Goal: Communication & Community: Answer question/provide support

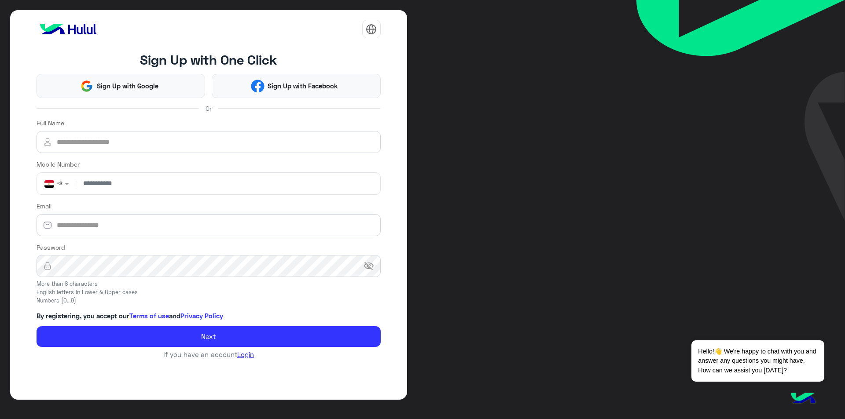
click at [246, 355] on link "Login" at bounding box center [245, 355] width 17 height 8
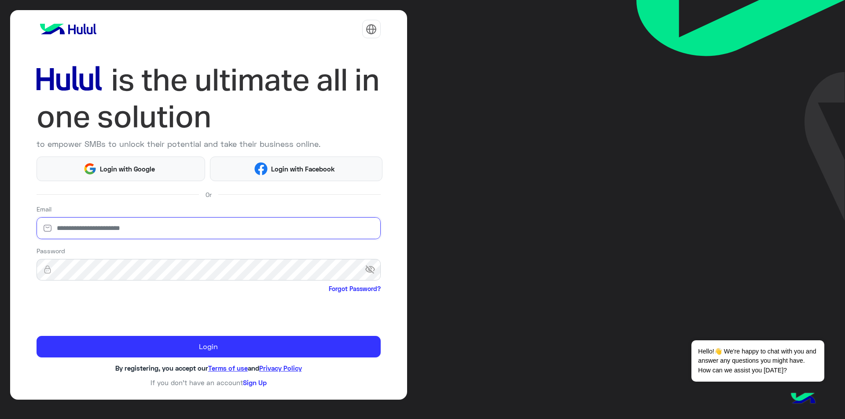
click at [161, 227] on input "email" at bounding box center [209, 228] width 344 height 22
type input "*"
type input "**********"
click at [369, 264] on span "visibility_off" at bounding box center [373, 270] width 16 height 16
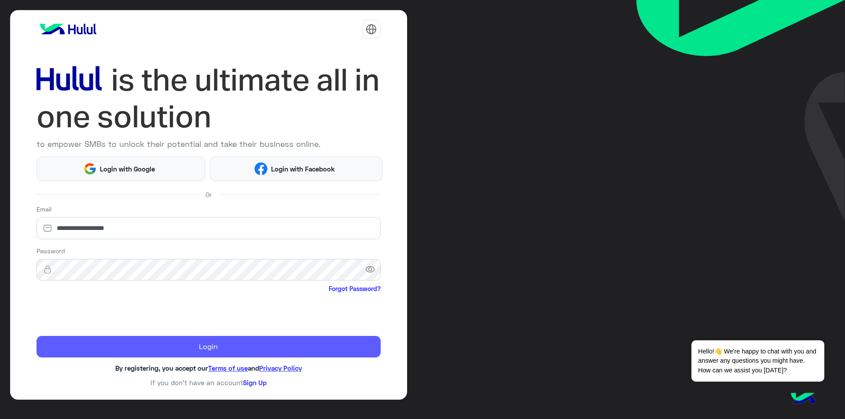
click at [326, 346] on button "Login" at bounding box center [209, 347] width 344 height 22
click at [257, 349] on button "Login" at bounding box center [209, 347] width 344 height 22
click at [253, 348] on button "Login" at bounding box center [209, 347] width 344 height 22
click at [203, 346] on button "Login" at bounding box center [209, 347] width 344 height 22
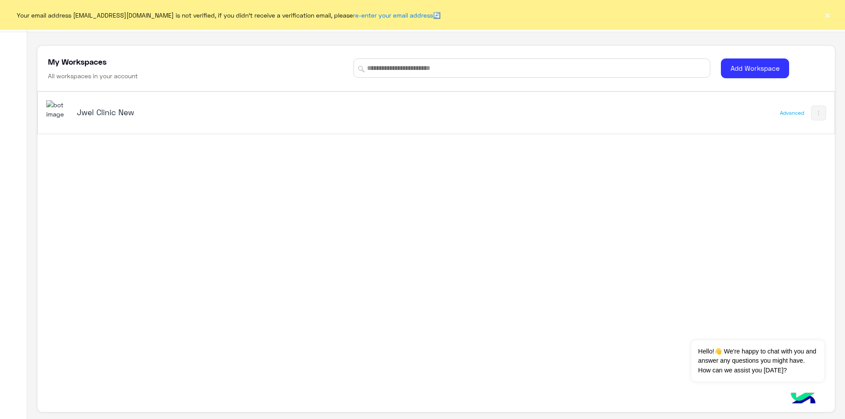
click at [829, 14] on button "×" at bounding box center [827, 15] width 9 height 9
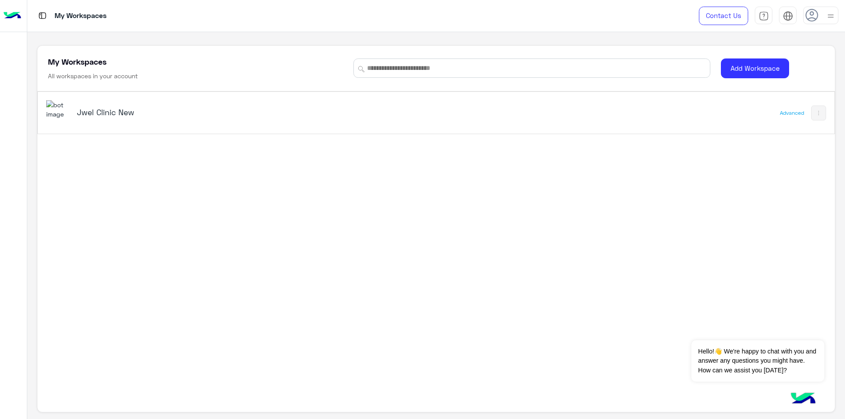
click at [126, 110] on h5 "Jwel Clinic New" at bounding box center [217, 112] width 281 height 11
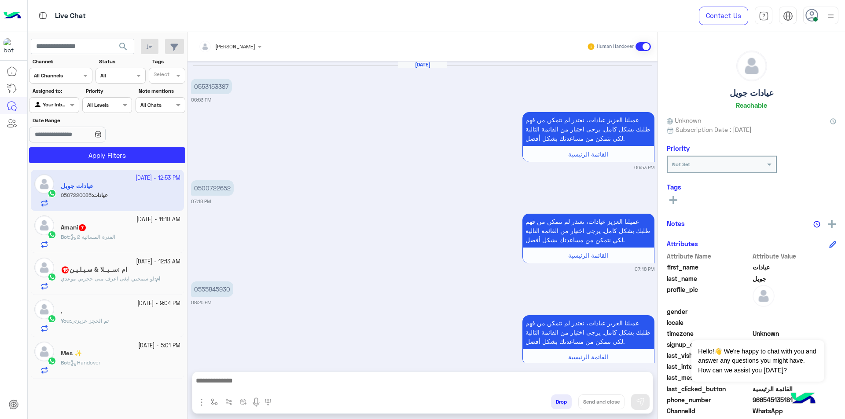
scroll to position [679, 0]
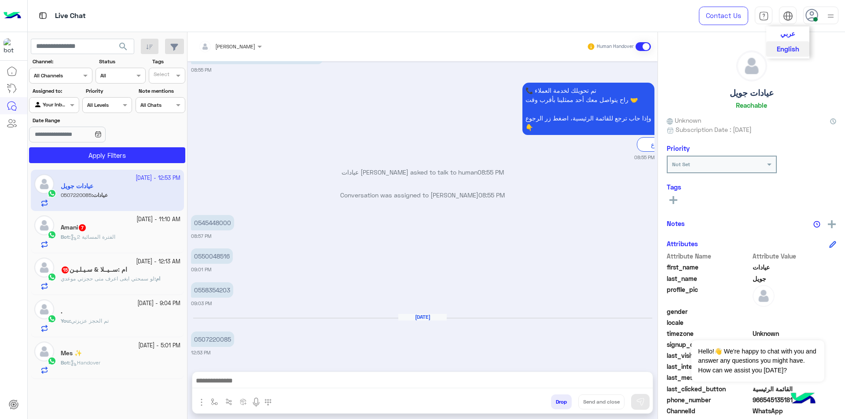
click at [785, 33] on span "عربي" at bounding box center [787, 33] width 15 height 8
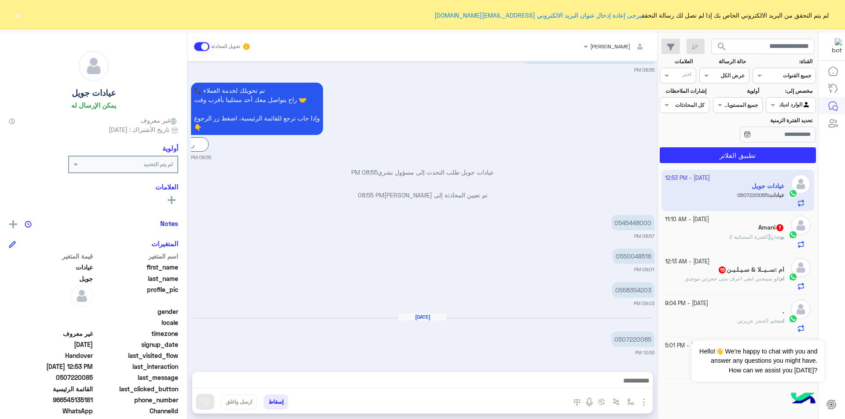
click at [17, 18] on button "×" at bounding box center [17, 15] width 9 height 9
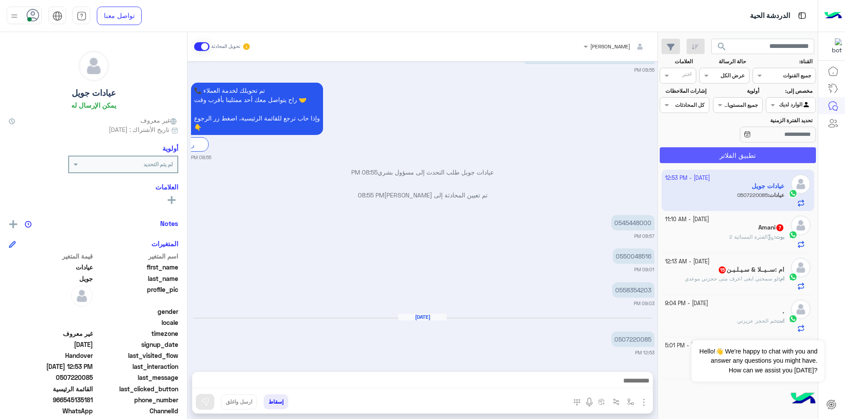
click at [769, 148] on button "تطبيق الفلاتر" at bounding box center [738, 155] width 156 height 16
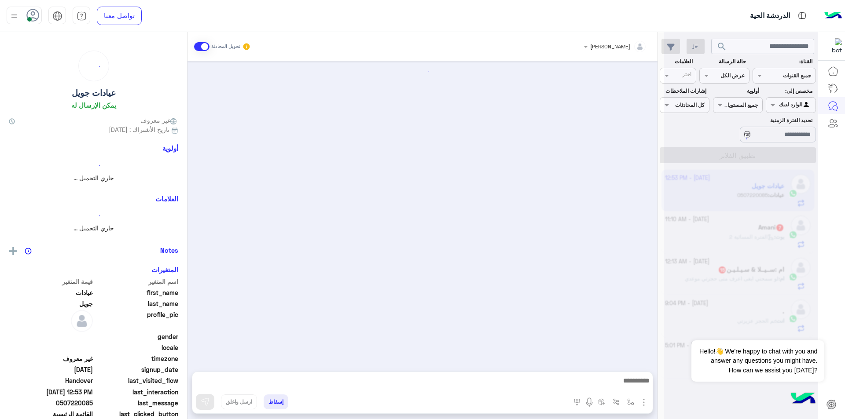
scroll to position [0, 0]
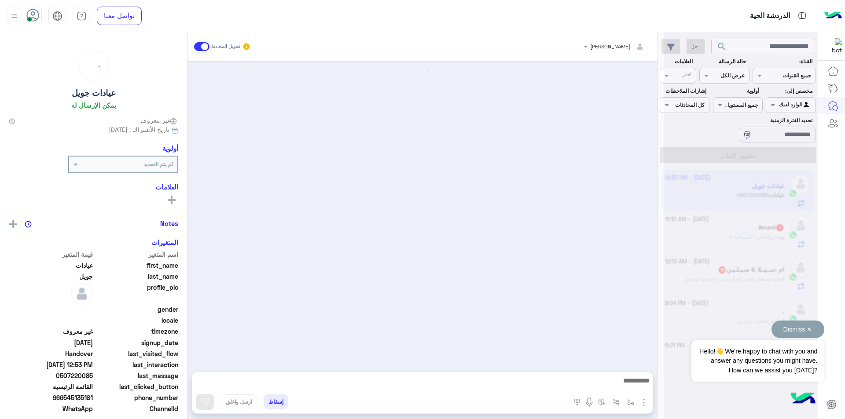
click at [807, 332] on button "Dismiss ✕" at bounding box center [797, 330] width 53 height 18
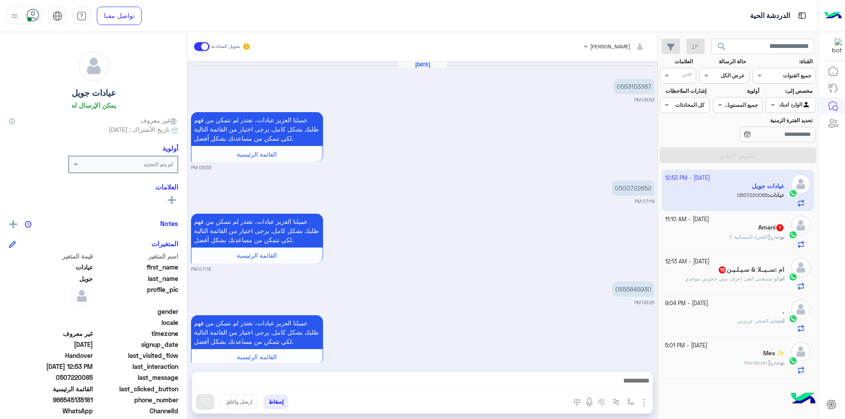
scroll to position [679, 0]
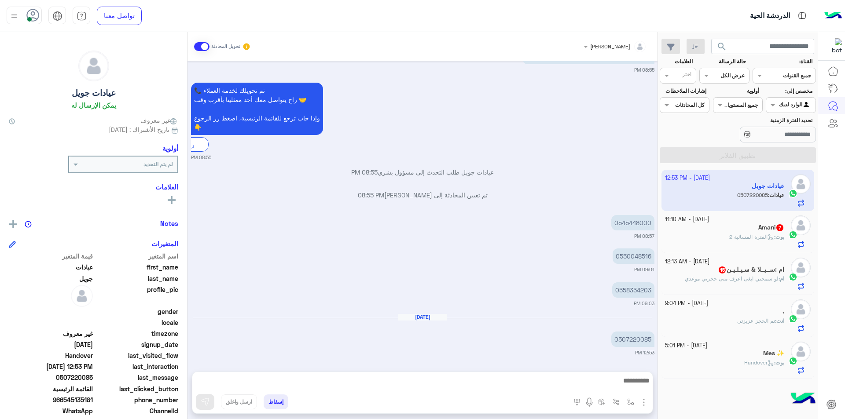
click at [748, 357] on div "Mes ✨" at bounding box center [725, 354] width 120 height 9
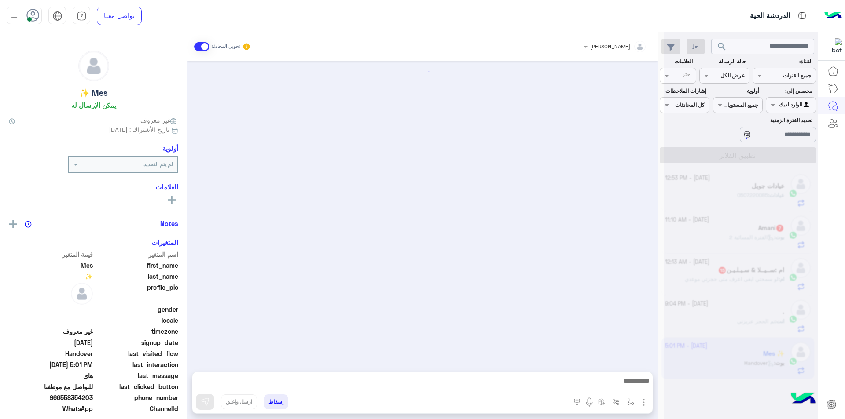
scroll to position [693, 0]
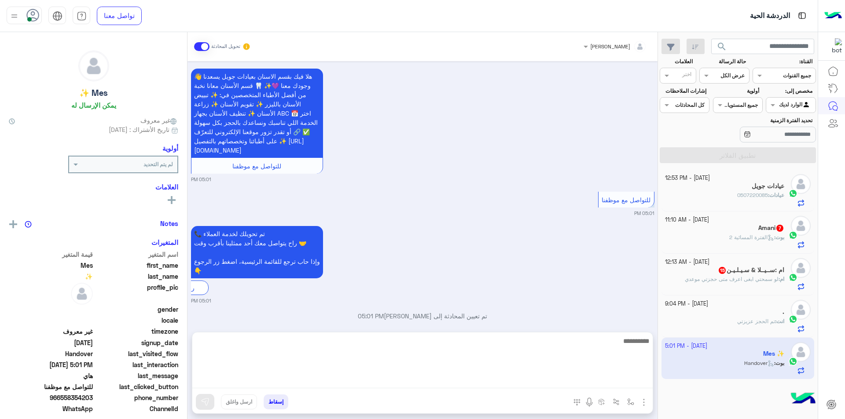
click at [644, 381] on textarea at bounding box center [422, 362] width 460 height 53
type textarea "*"
type textarea "**********"
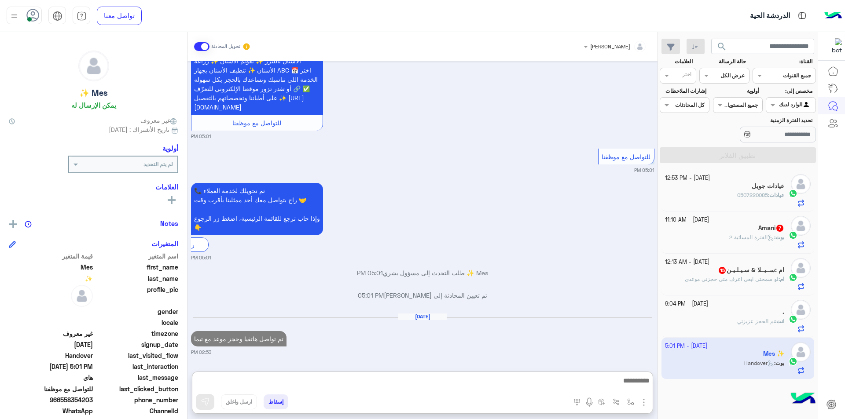
click at [749, 274] on h5 "ام :ســيــلا & سـيـلـيـن 15" at bounding box center [751, 270] width 66 height 7
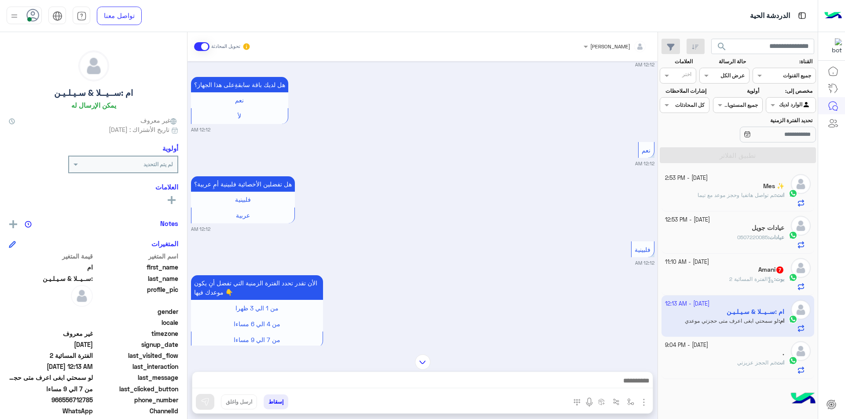
scroll to position [1600, 0]
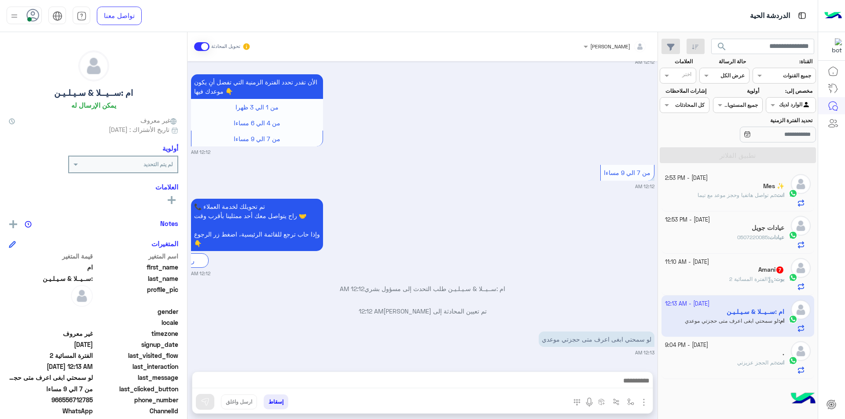
drag, startPoint x: 62, startPoint y: 400, endPoint x: 95, endPoint y: 400, distance: 32.6
click at [95, 400] on div "phone_number [PHONE_NUMBER]" at bounding box center [93, 401] width 169 height 11
drag, startPoint x: 97, startPoint y: 399, endPoint x: 65, endPoint y: 396, distance: 31.8
click at [65, 396] on span "966556712785" at bounding box center [51, 400] width 84 height 9
click at [80, 400] on span "966556712785" at bounding box center [51, 400] width 84 height 9
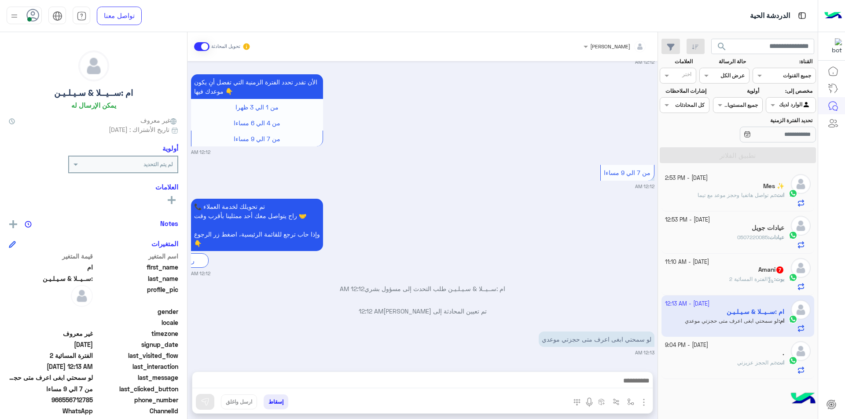
drag, startPoint x: 63, startPoint y: 400, endPoint x: 93, endPoint y: 400, distance: 29.9
click at [93, 400] on span "966556712785" at bounding box center [51, 400] width 84 height 9
copy span "556712785"
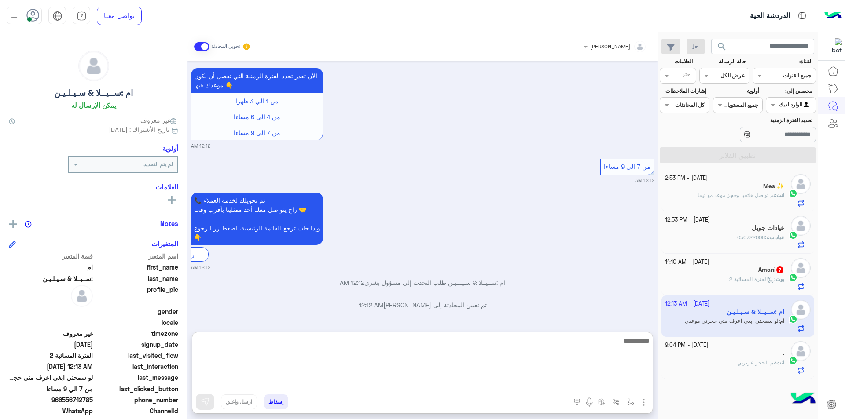
click at [587, 383] on textarea at bounding box center [422, 362] width 460 height 53
type textarea "**********"
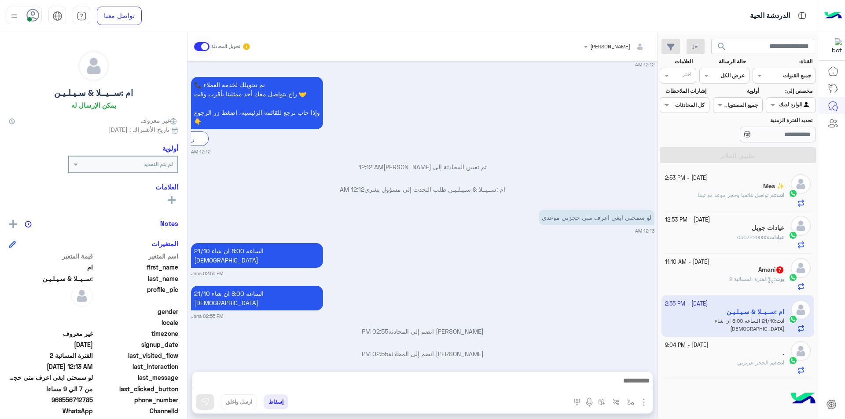
scroll to position [1713, 0]
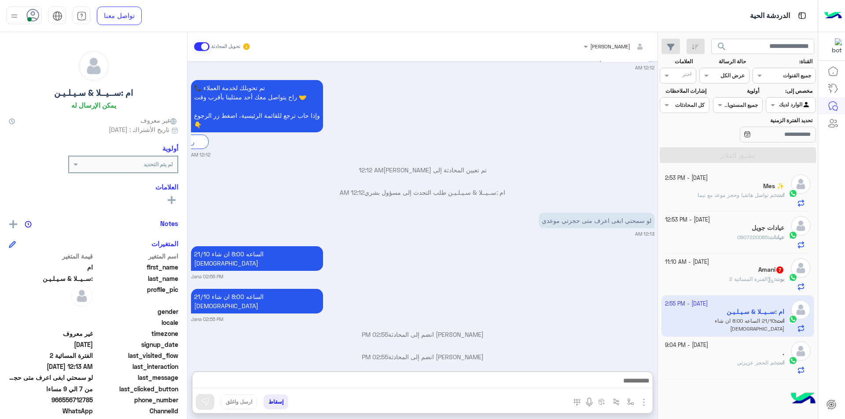
click at [743, 276] on span "الفترة المسائية 2" at bounding box center [751, 279] width 45 height 7
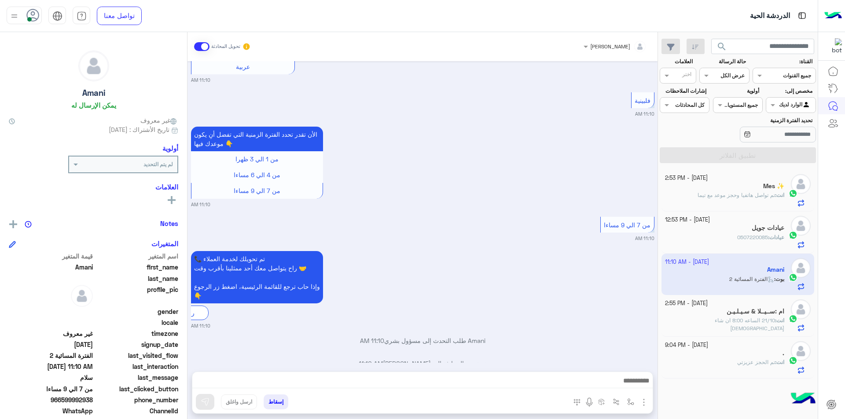
scroll to position [534, 0]
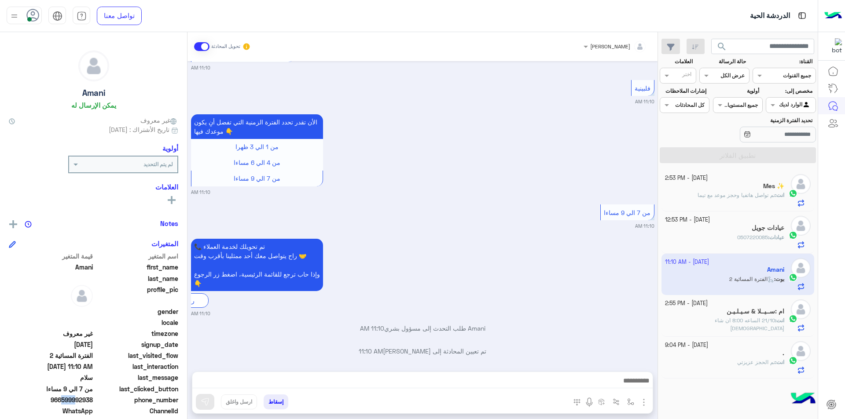
drag, startPoint x: 60, startPoint y: 399, endPoint x: 73, endPoint y: 399, distance: 12.8
click at [73, 399] on span "966599992938" at bounding box center [51, 400] width 84 height 9
click at [63, 399] on span "966599992938" at bounding box center [51, 400] width 84 height 9
drag, startPoint x: 63, startPoint y: 399, endPoint x: 95, endPoint y: 398, distance: 31.3
click at [95, 398] on div "phone_number [PHONE_NUMBER]" at bounding box center [93, 401] width 169 height 11
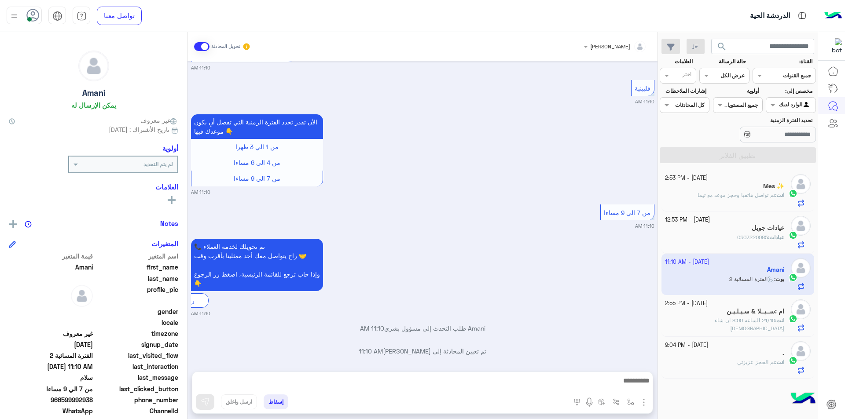
copy span "599992938"
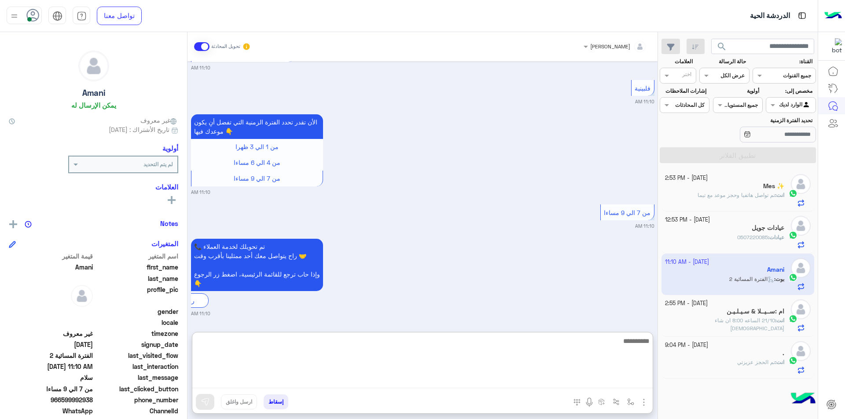
click at [555, 383] on textarea at bounding box center [422, 362] width 460 height 53
type textarea "**********"
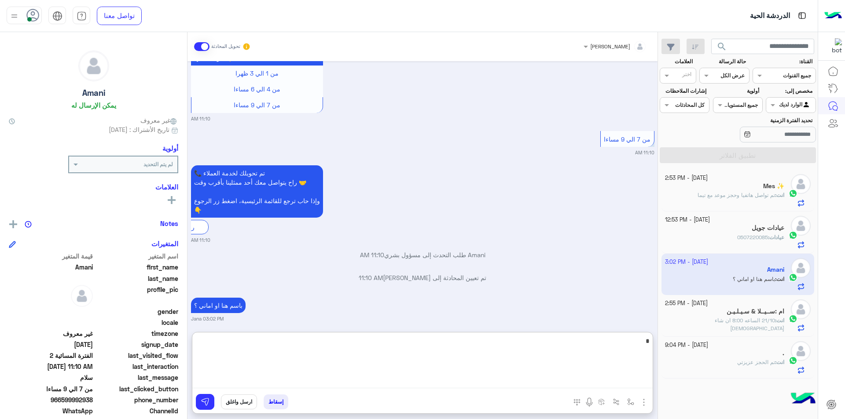
scroll to position [630, 0]
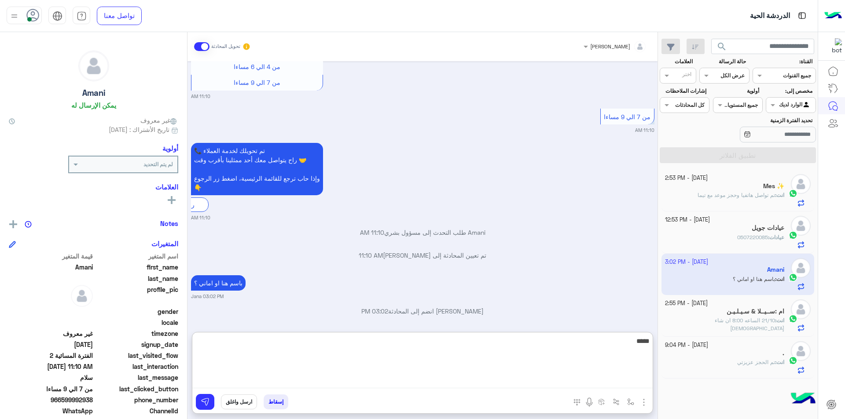
type textarea "******"
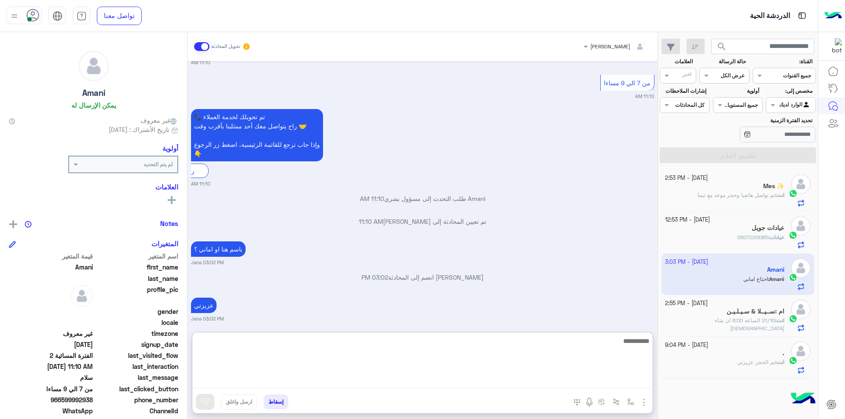
scroll to position [697, 0]
